Goal: Task Accomplishment & Management: Use online tool/utility

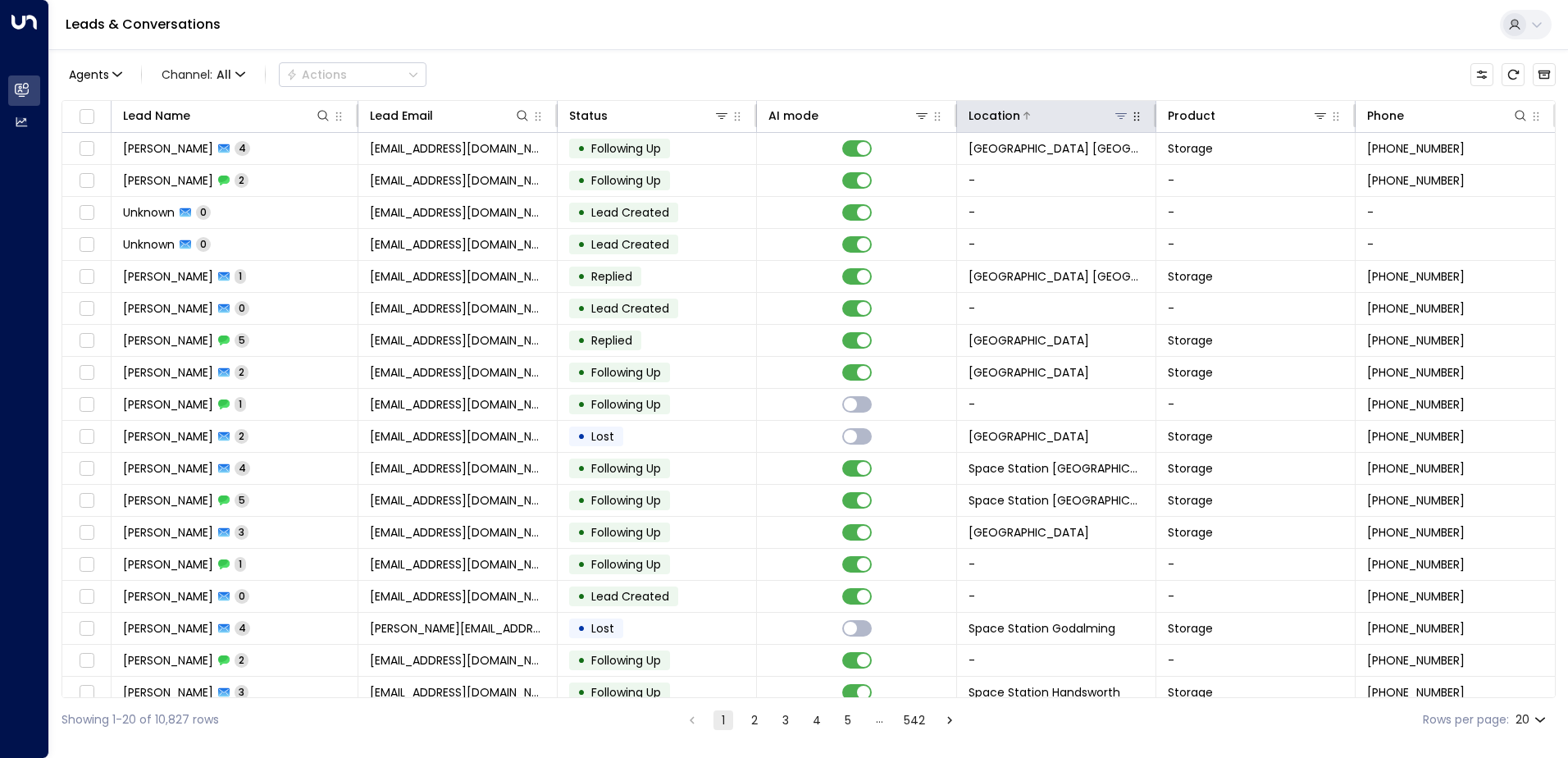
click at [1121, 114] on icon at bounding box center [1122, 116] width 12 height 6
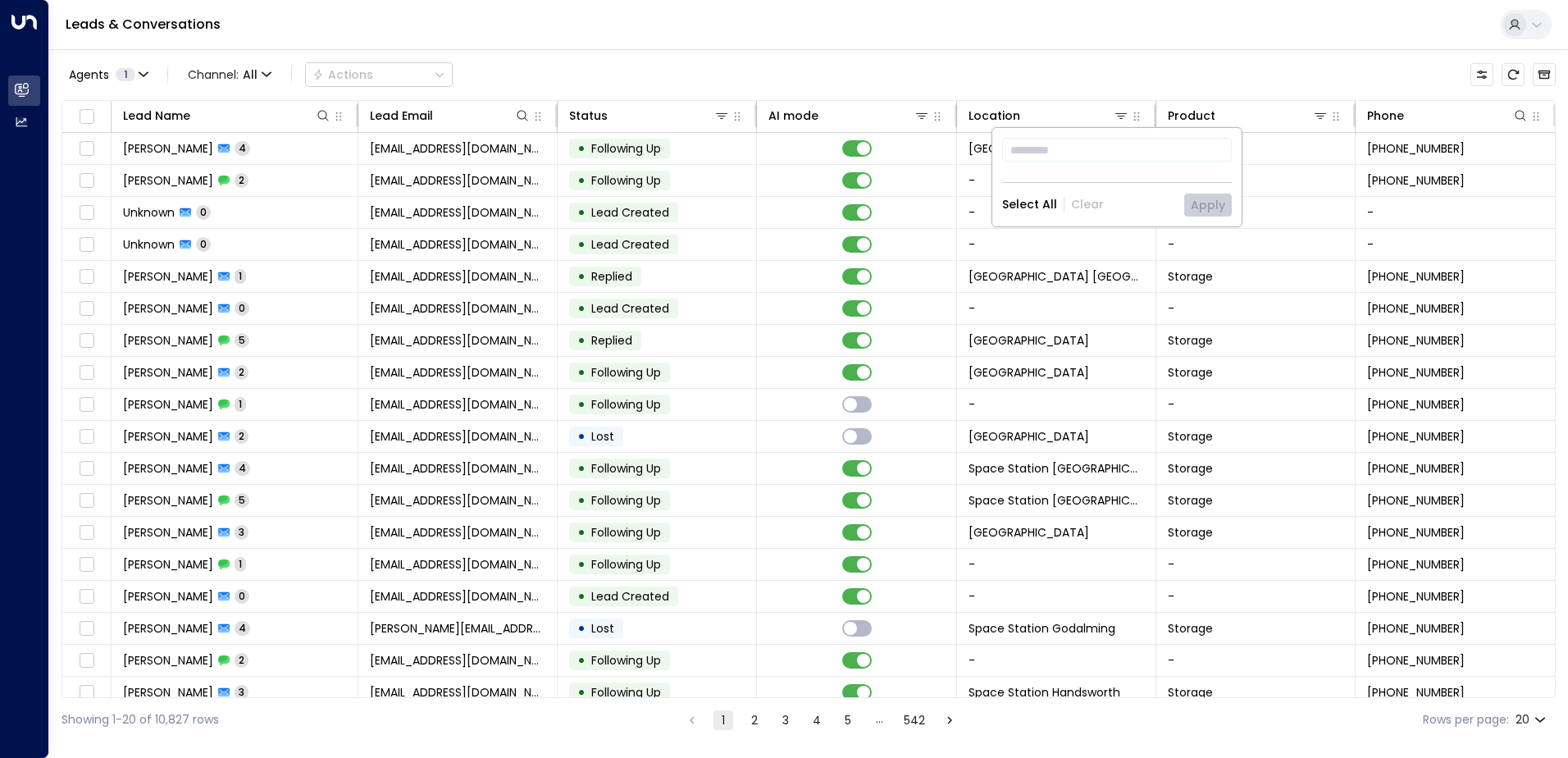
click at [1105, 79] on div "Agents 1 Channel: All Actions" at bounding box center [808, 75] width 1494 height 35
click at [1120, 115] on icon at bounding box center [1122, 116] width 12 height 6
click at [1118, 114] on icon at bounding box center [1122, 116] width 12 height 6
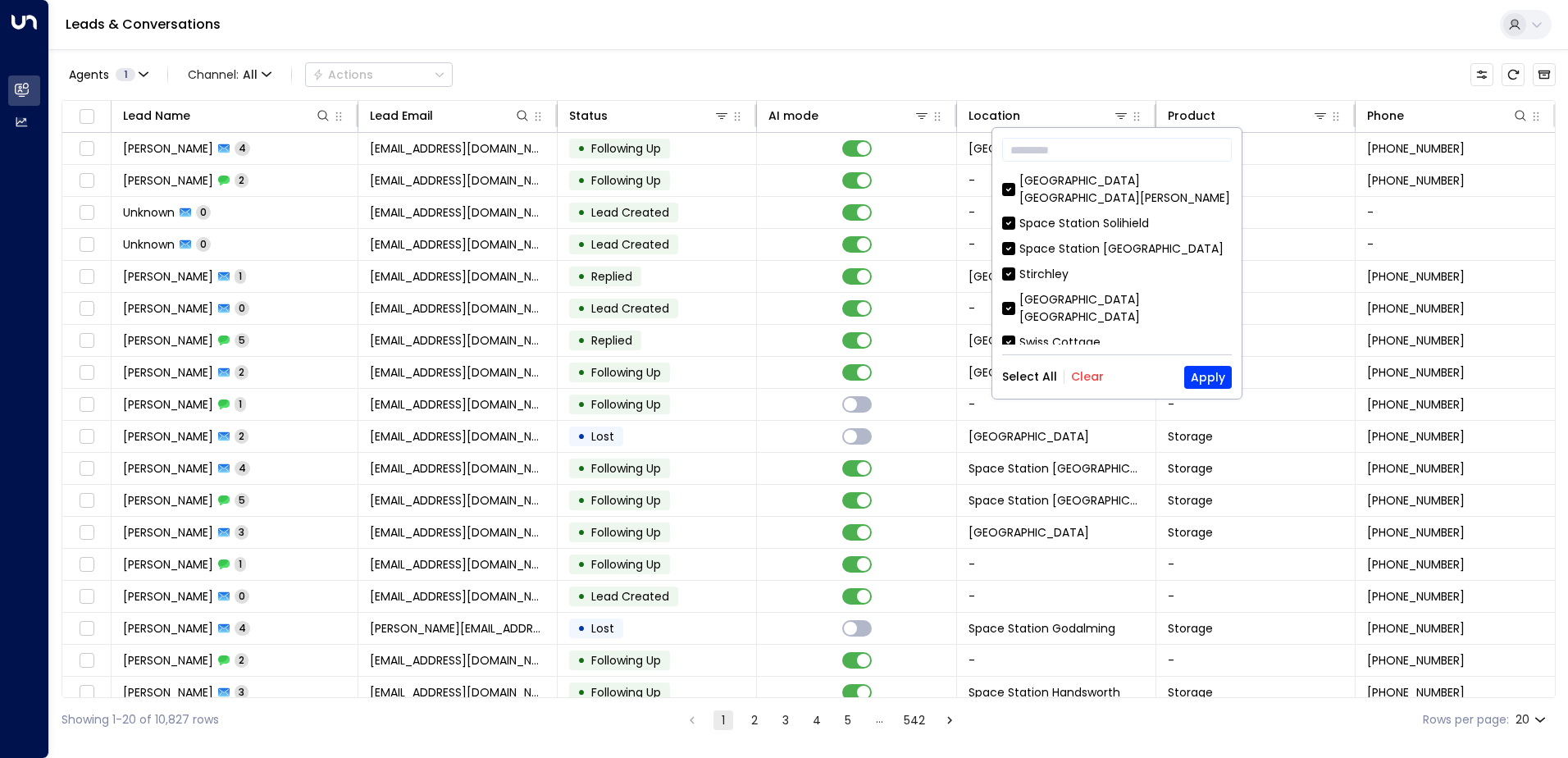
click at [1095, 363] on div "​ [GEOGRAPHIC_DATA] [GEOGRAPHIC_DATA][PERSON_NAME] [GEOGRAPHIC_DATA] [GEOGRAPHI…" at bounding box center [1117, 263] width 249 height 271
click at [1095, 370] on button "Clear" at bounding box center [1088, 377] width 33 height 14
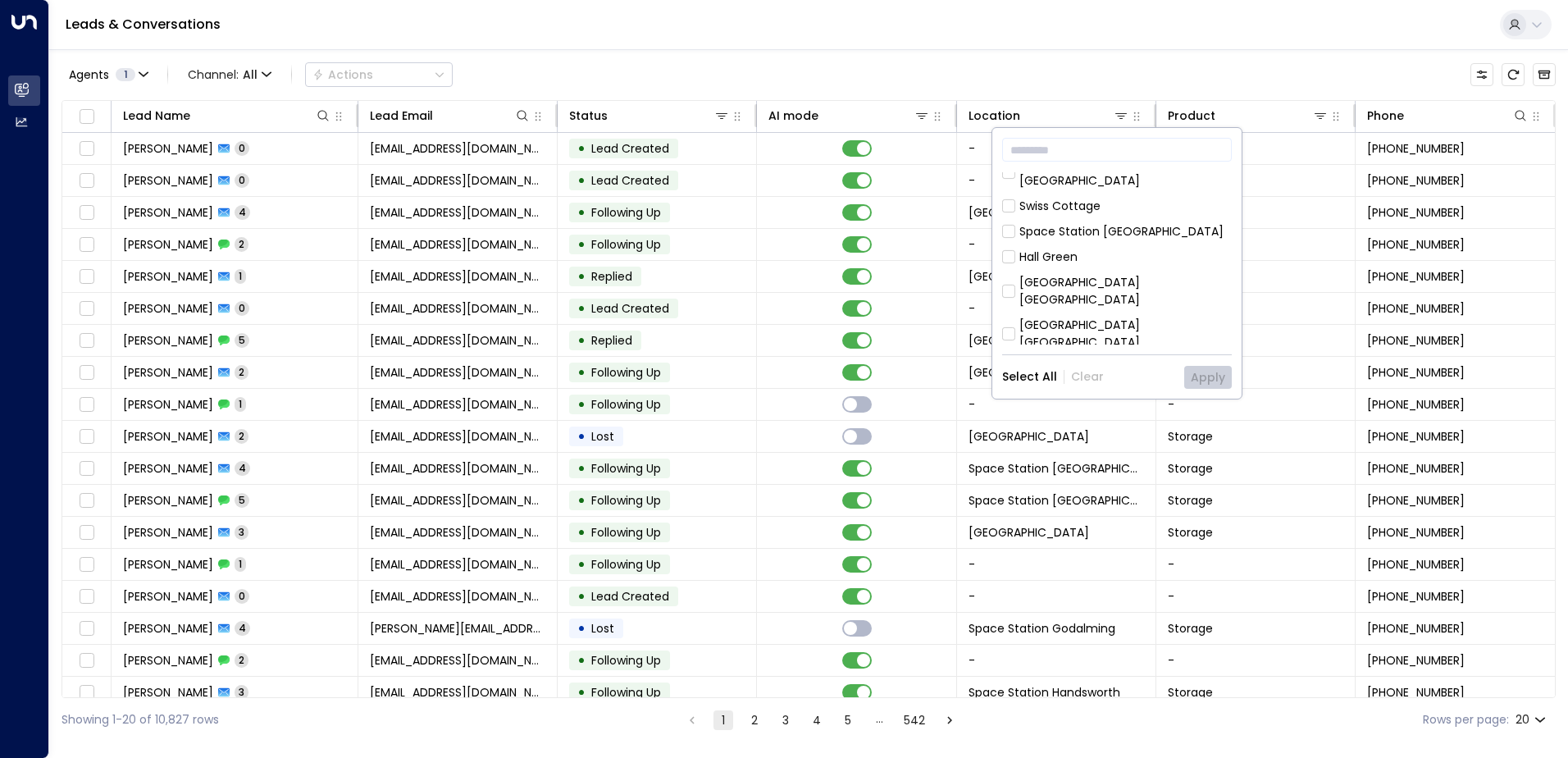
scroll to position [110, 0]
click at [1133, 300] on div "[GEOGRAPHIC_DATA] [GEOGRAPHIC_DATA]" at bounding box center [1126, 317] width 212 height 35
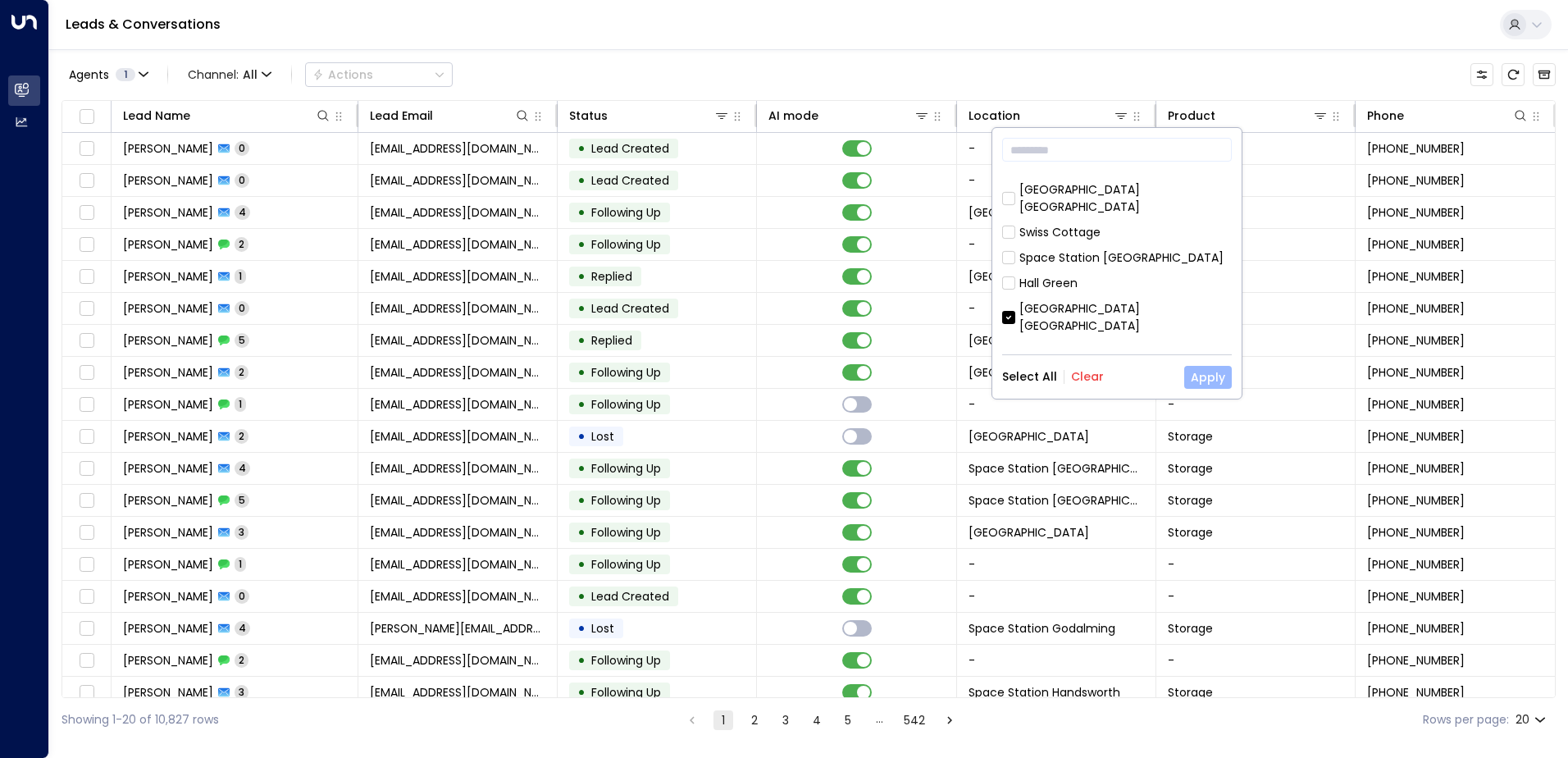
click at [1205, 365] on div "​ [GEOGRAPHIC_DATA] [GEOGRAPHIC_DATA][PERSON_NAME] [GEOGRAPHIC_DATA] [GEOGRAPHI…" at bounding box center [1117, 263] width 249 height 271
click at [1205, 370] on button "Apply" at bounding box center [1208, 378] width 48 height 23
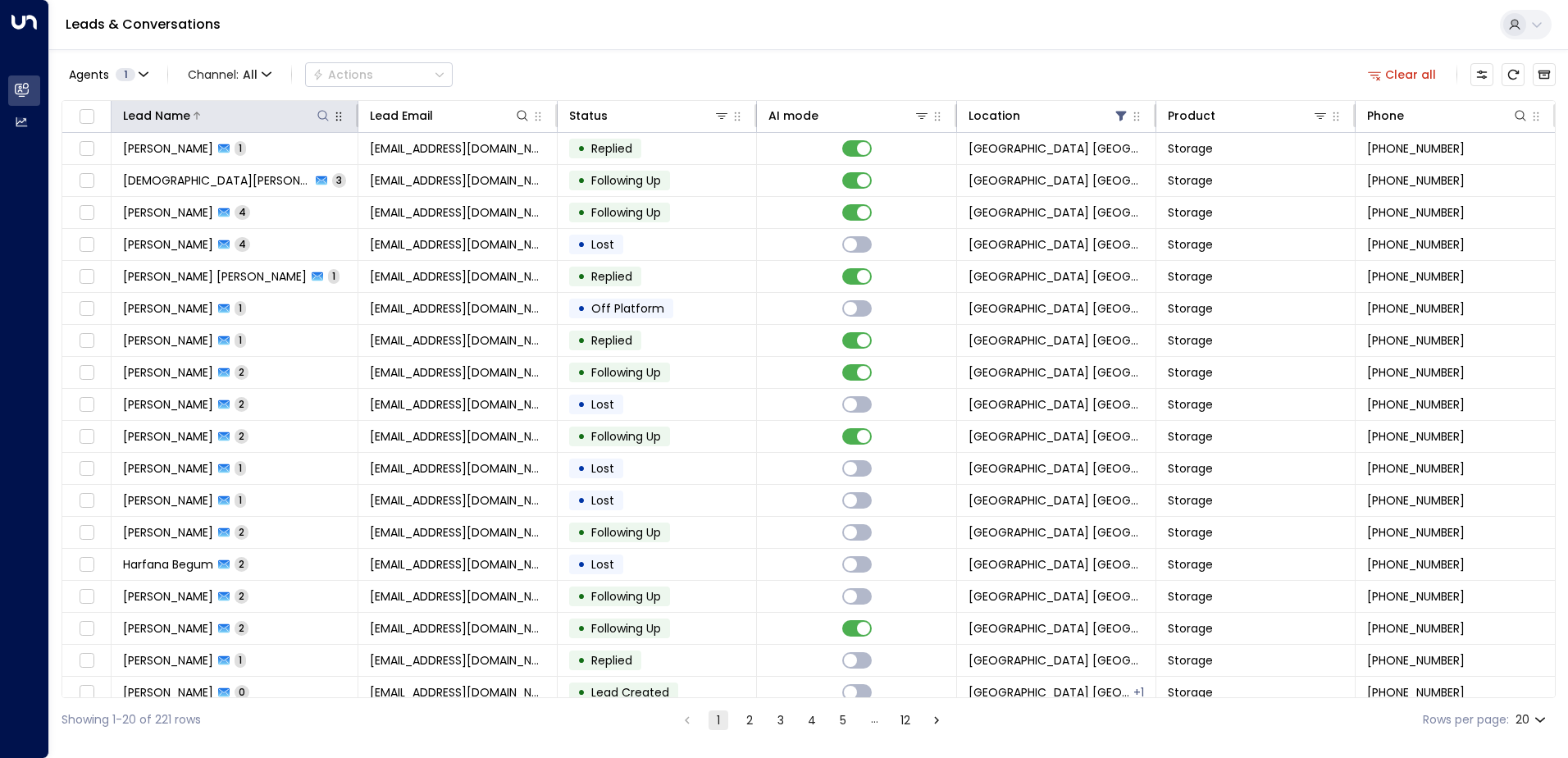
click at [315, 119] on button at bounding box center [323, 115] width 16 height 16
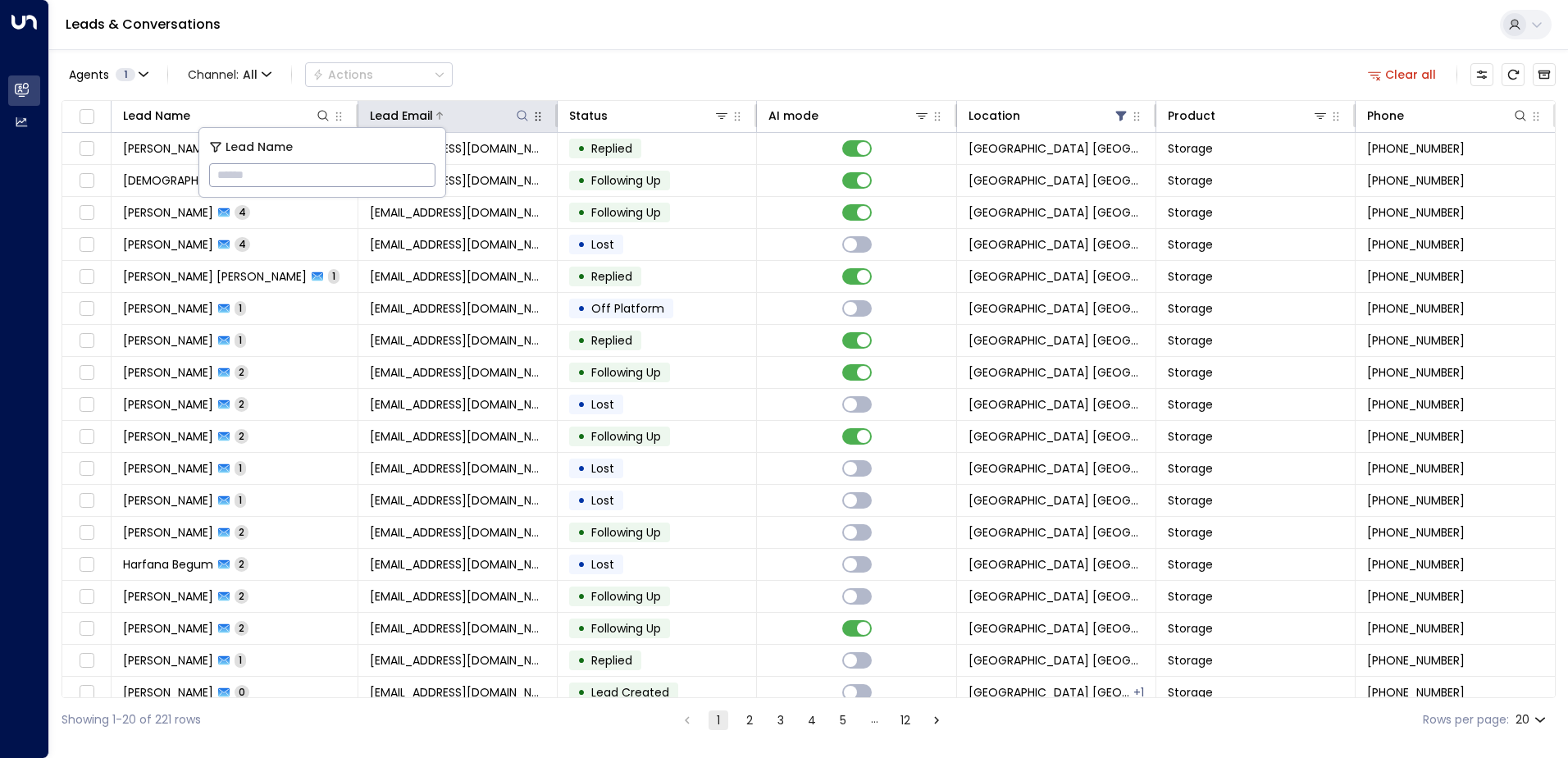
click at [511, 115] on div at bounding box center [481, 115] width 98 height 16
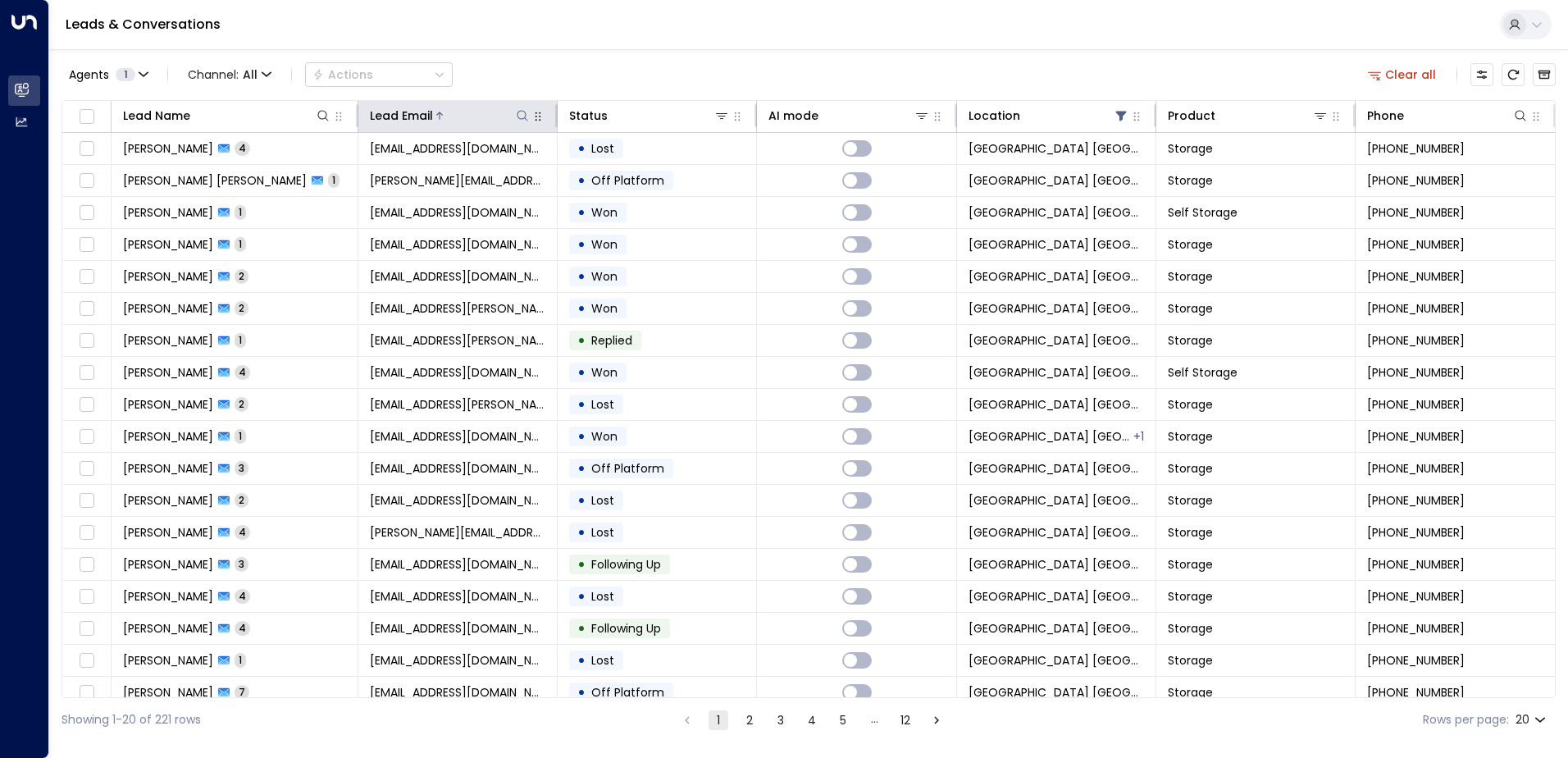
click at [522, 117] on icon at bounding box center [523, 115] width 14 height 14
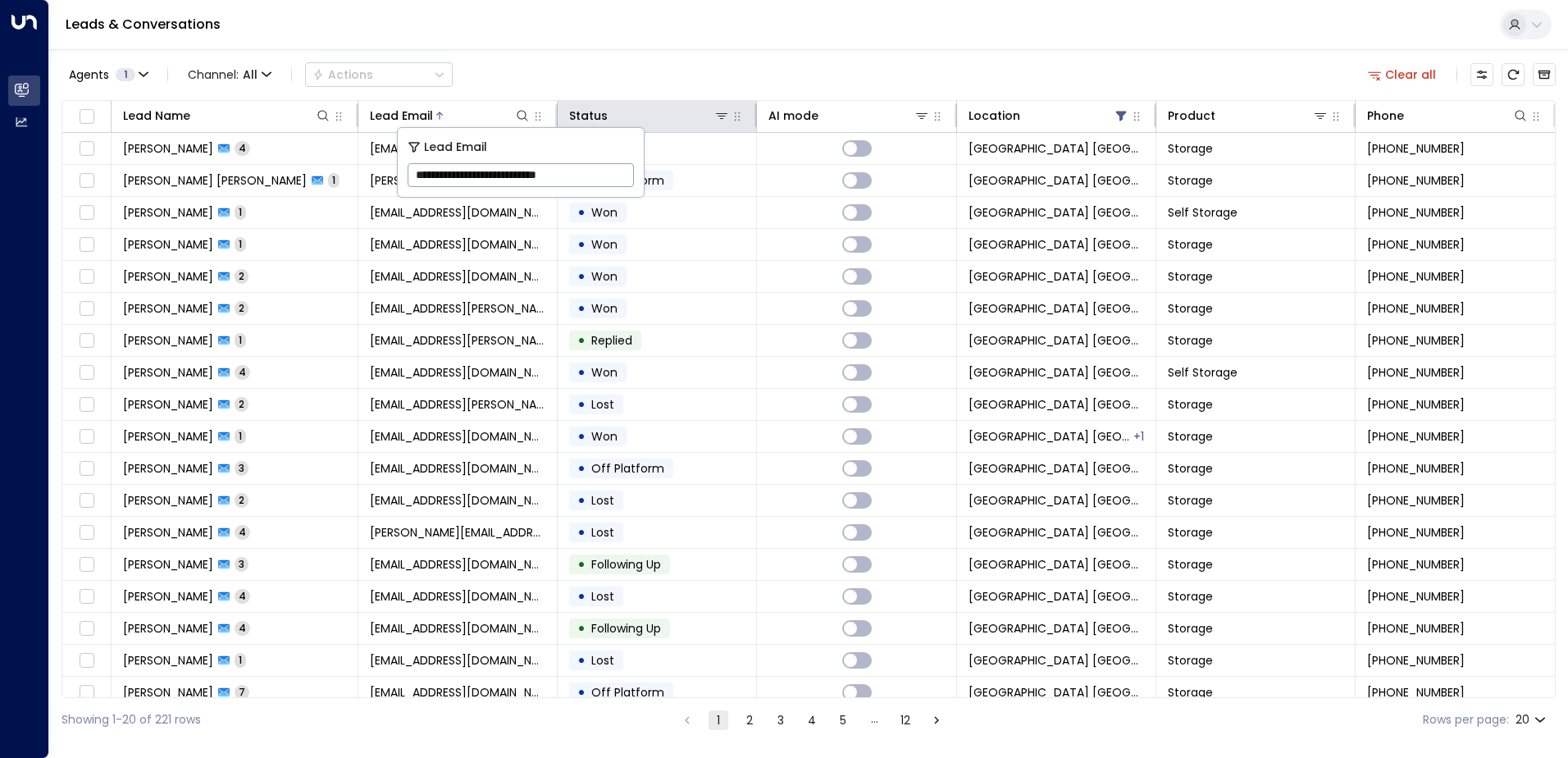
scroll to position [0, 3]
type input "**********"
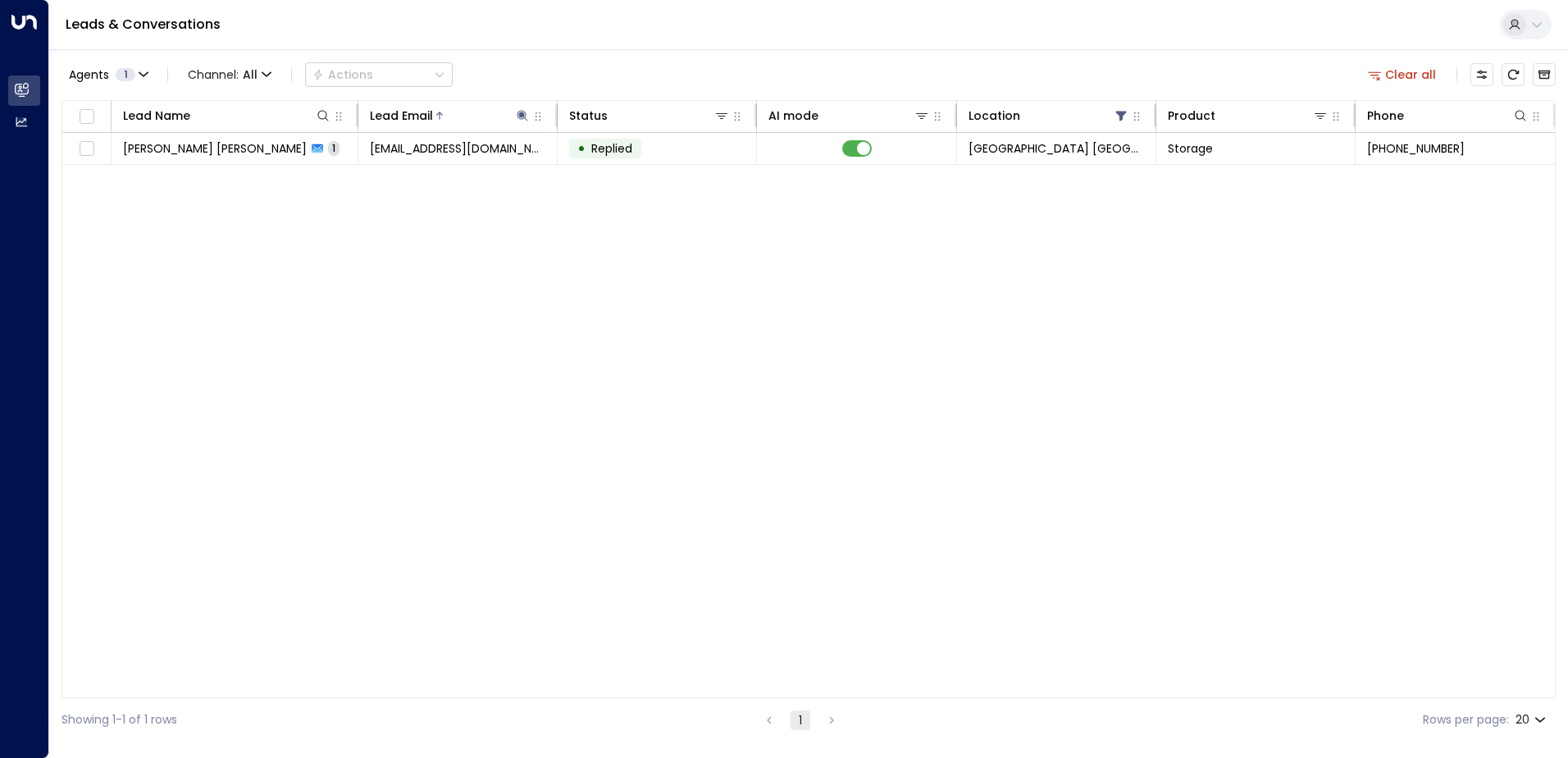
click at [570, 87] on div "Agents 1 Channel: All Actions Clear all" at bounding box center [808, 75] width 1494 height 35
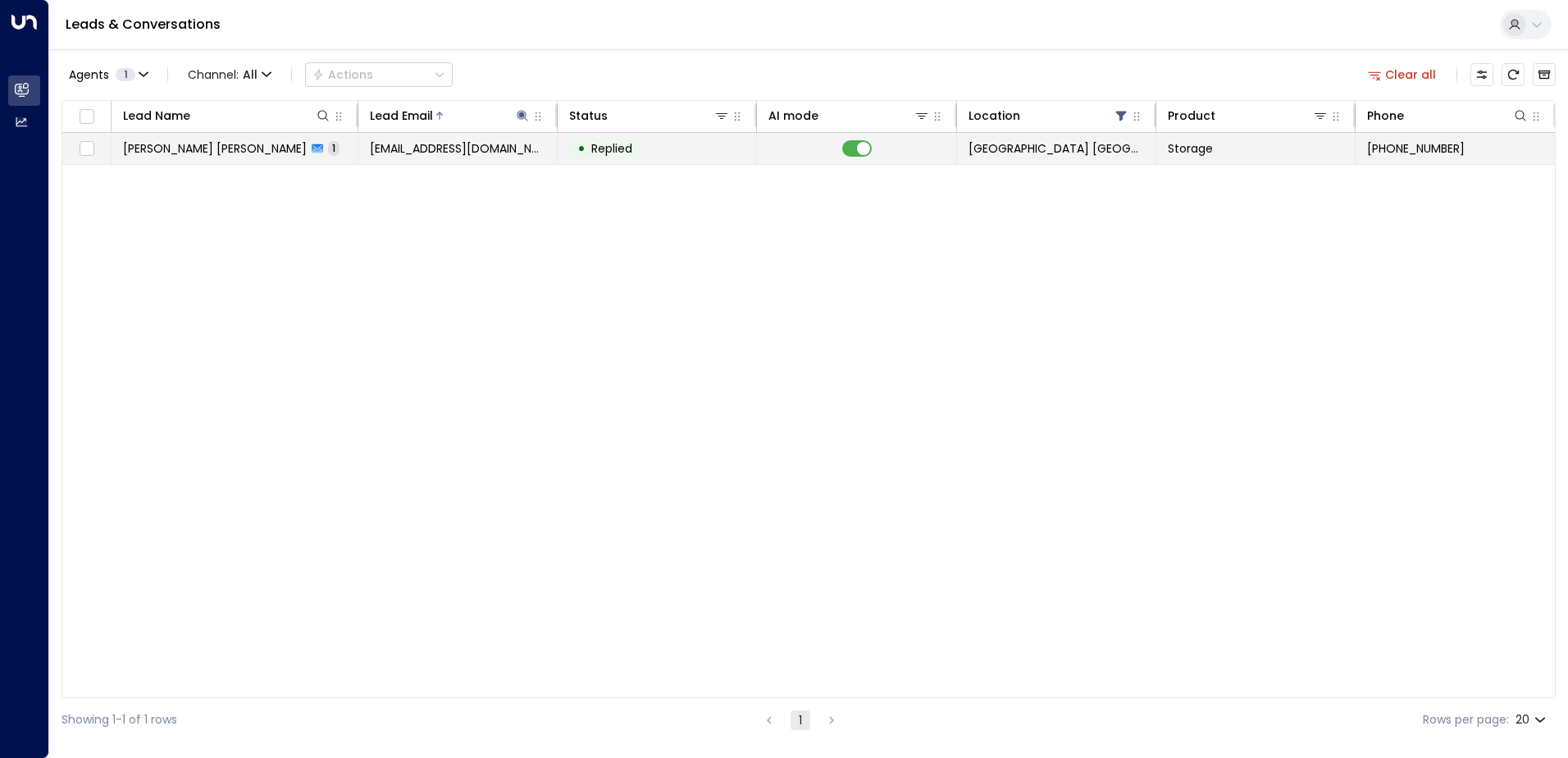
click at [490, 148] on span "[EMAIL_ADDRESS][DOMAIN_NAME]" at bounding box center [457, 148] width 176 height 16
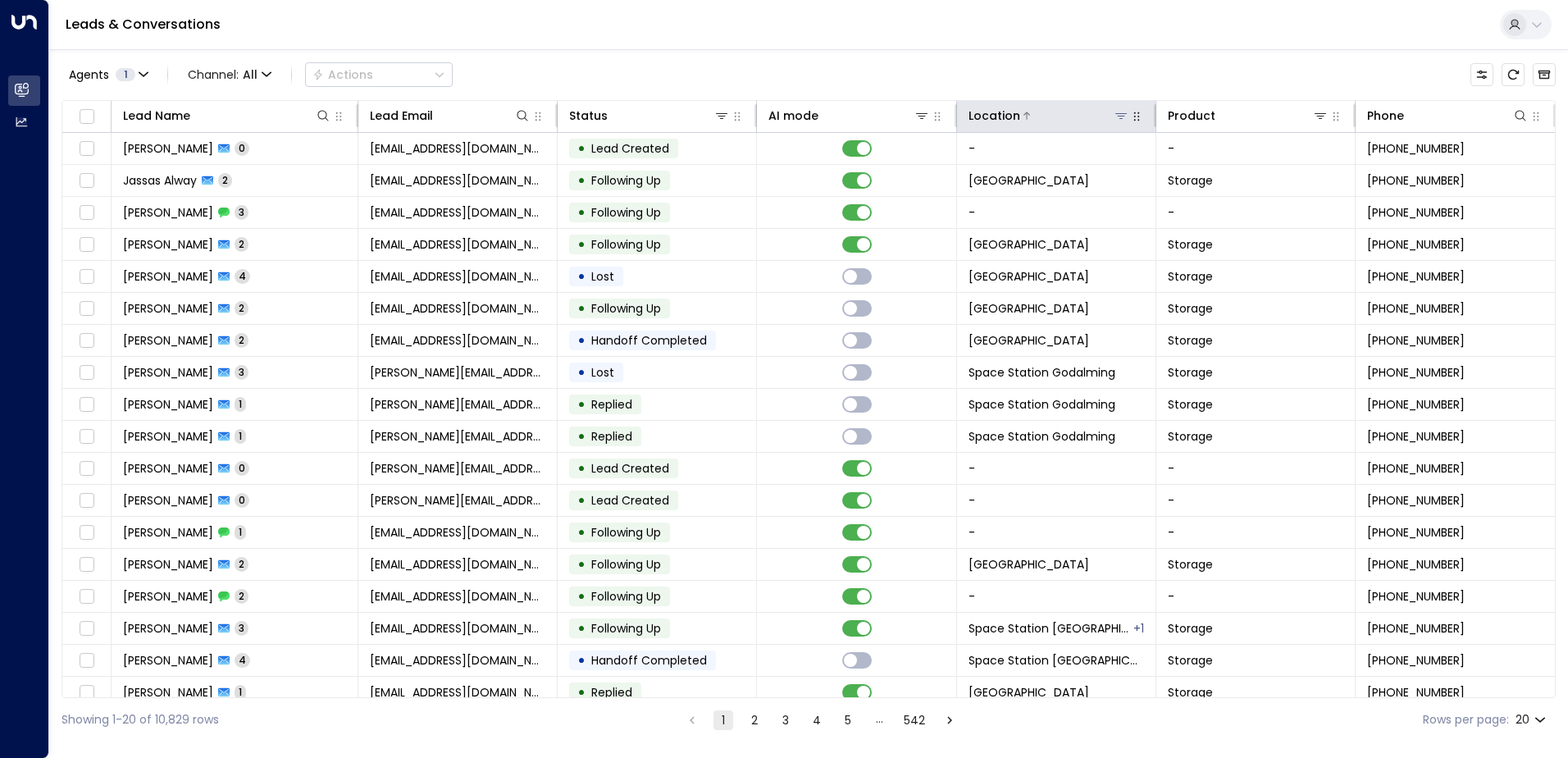
click at [778, 116] on icon at bounding box center [1122, 116] width 12 height 6
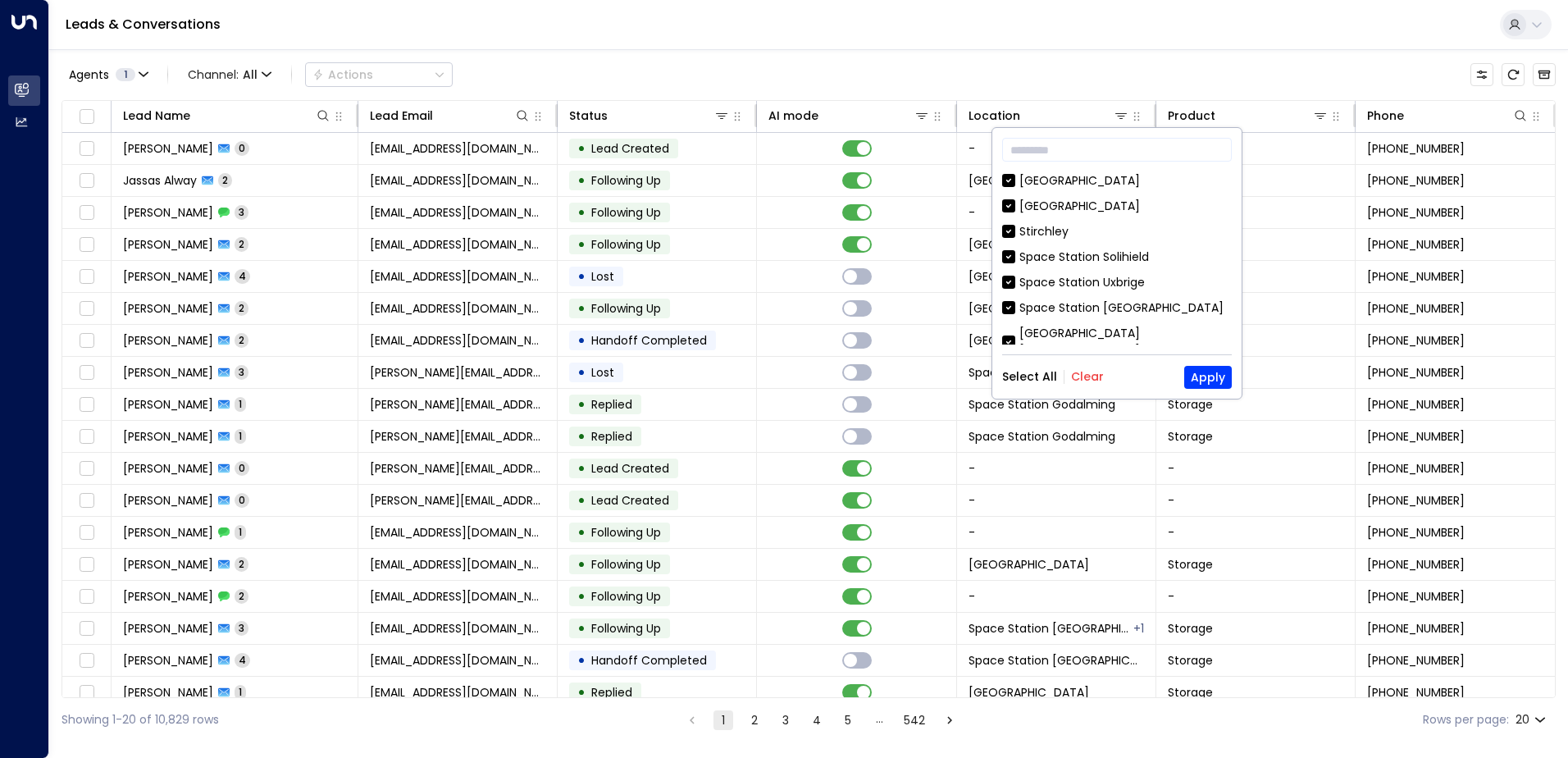
click at [778, 379] on button "Clear" at bounding box center [1088, 377] width 33 height 14
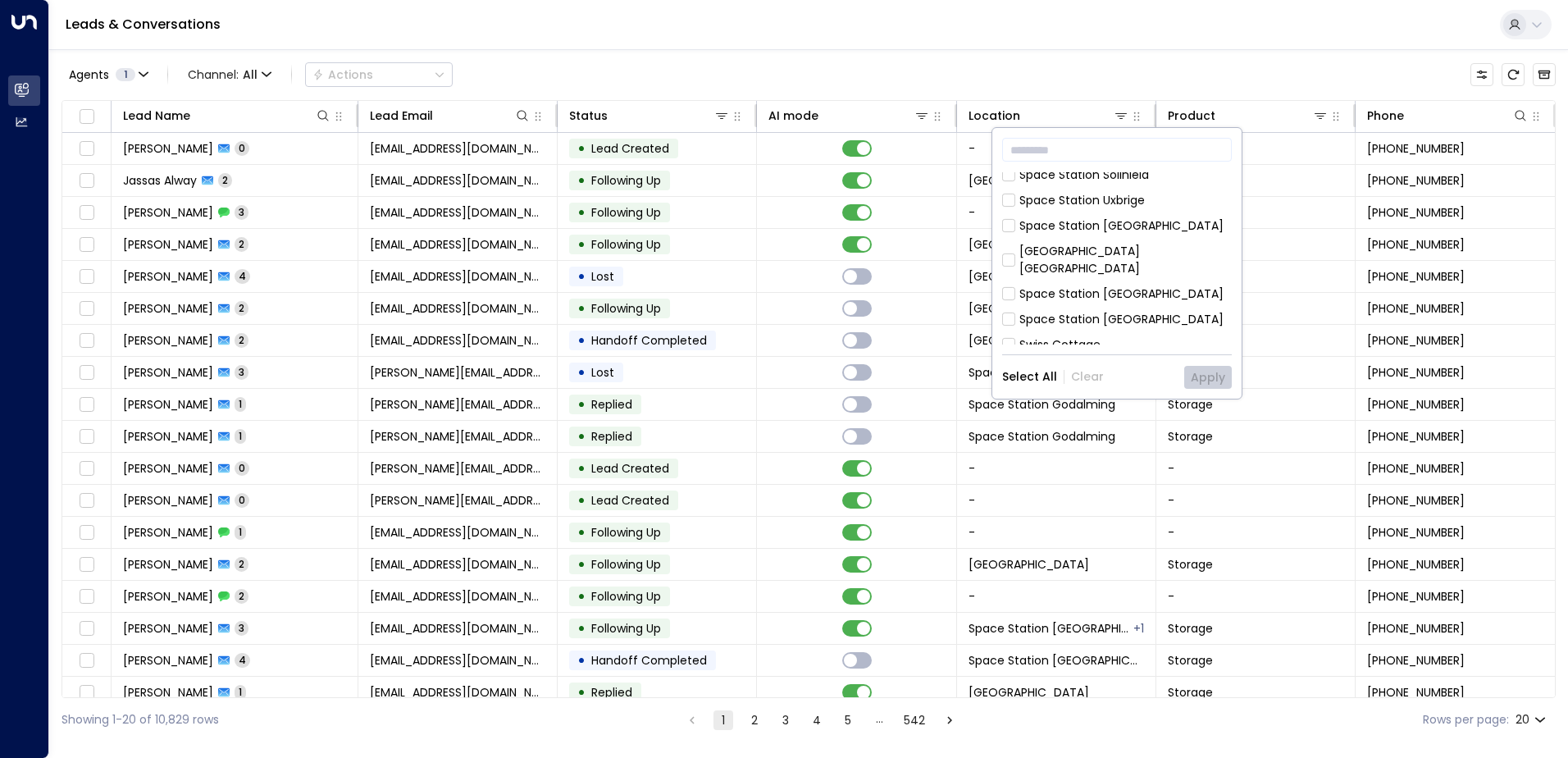
scroll to position [110, 0]
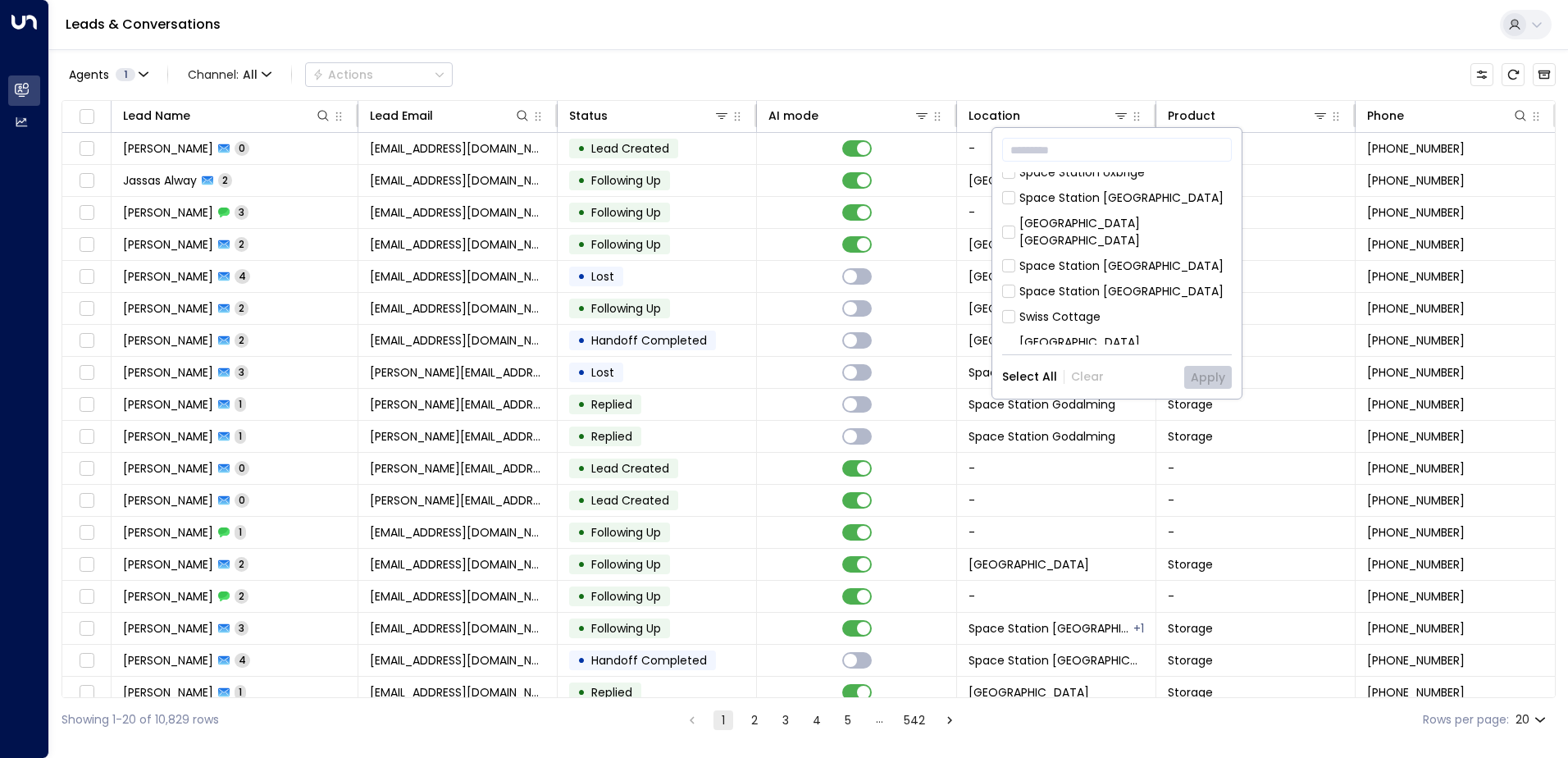
click at [778, 334] on div "[GEOGRAPHIC_DATA] [GEOGRAPHIC_DATA]" at bounding box center [1126, 351] width 212 height 35
click at [778, 383] on button "Apply" at bounding box center [1208, 378] width 48 height 23
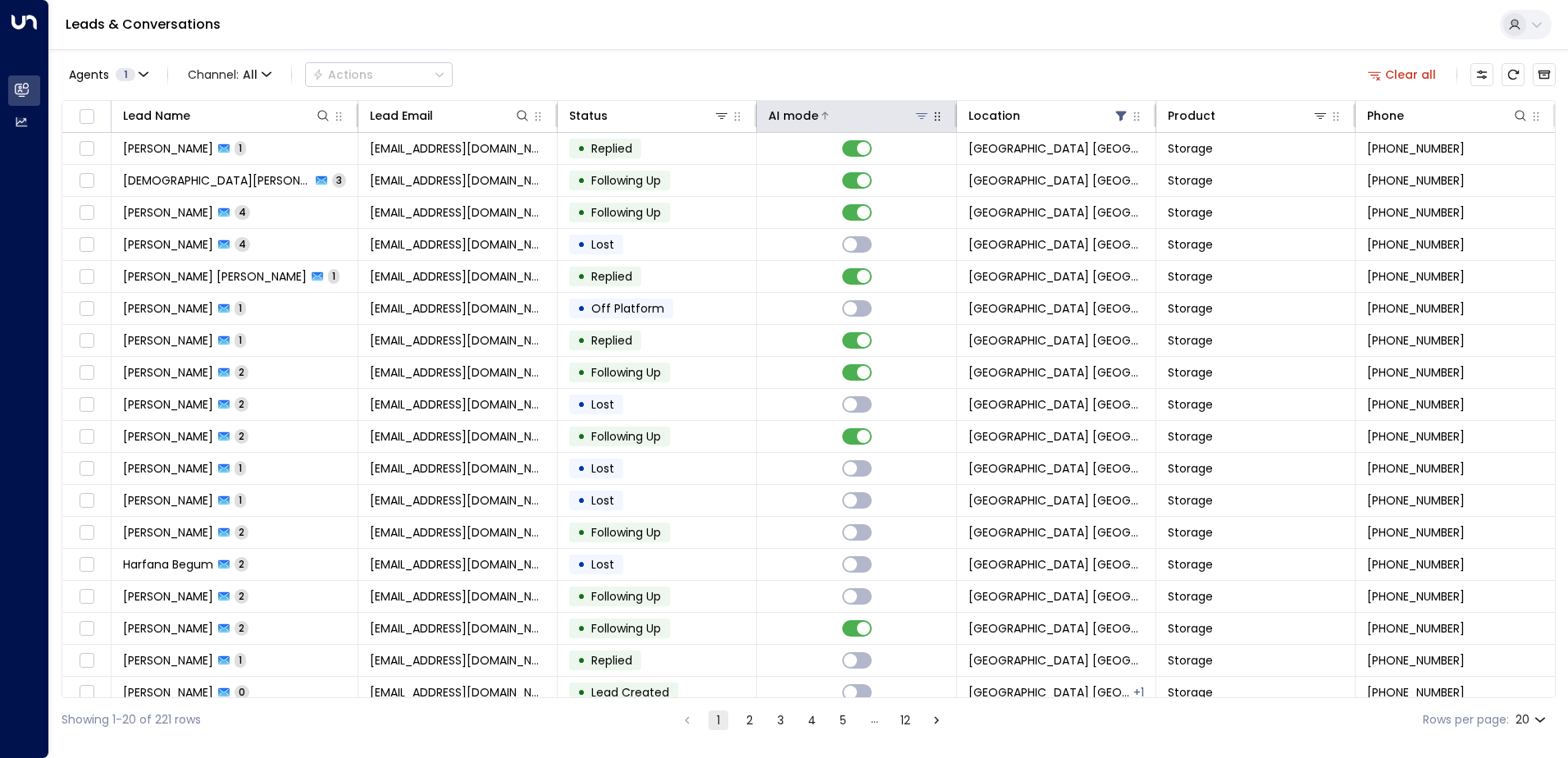
click at [778, 122] on div "AI mode" at bounding box center [794, 115] width 50 height 19
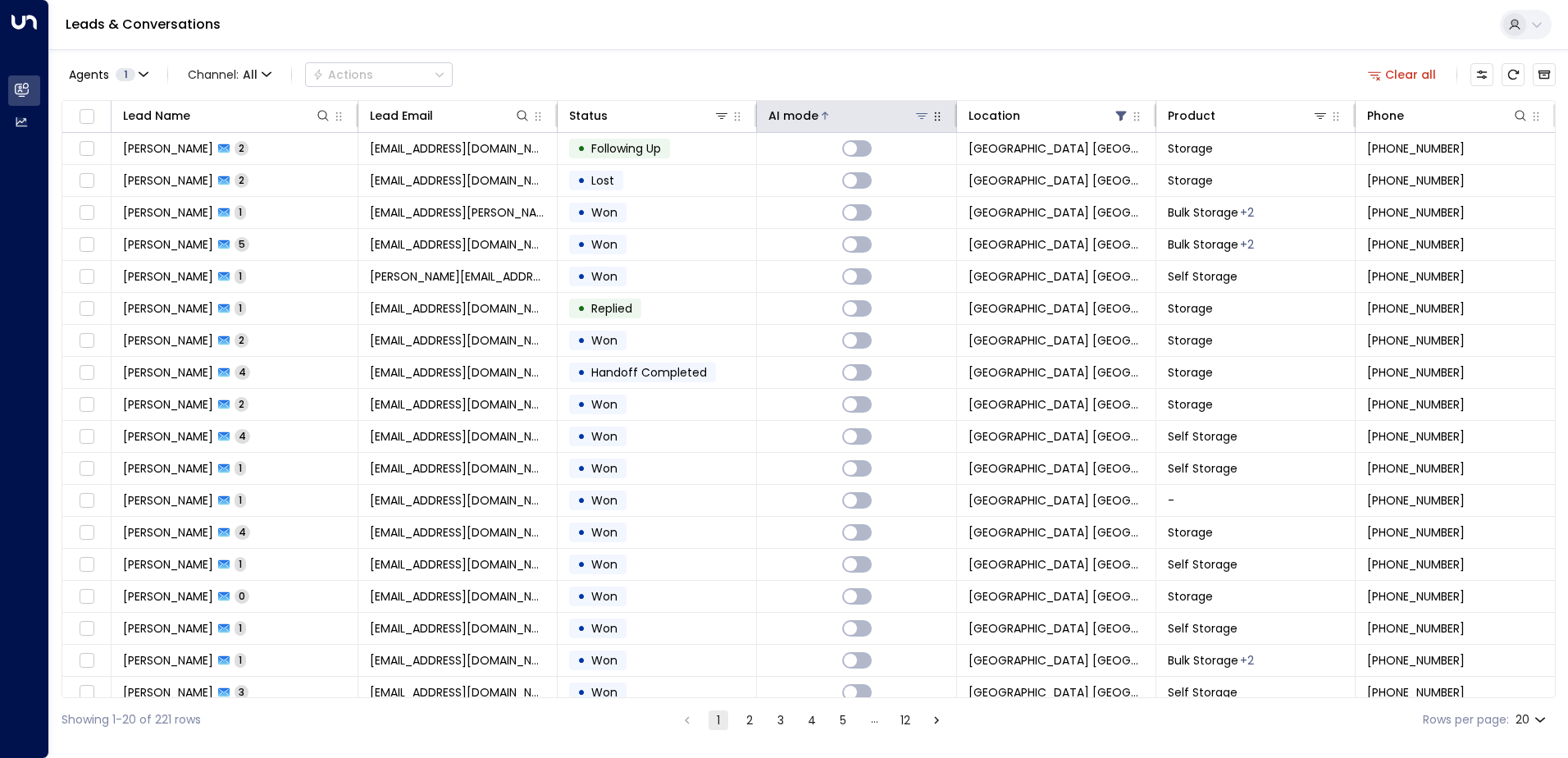
click at [778, 122] on div "AI mode" at bounding box center [794, 115] width 50 height 19
